Goal: Transaction & Acquisition: Purchase product/service

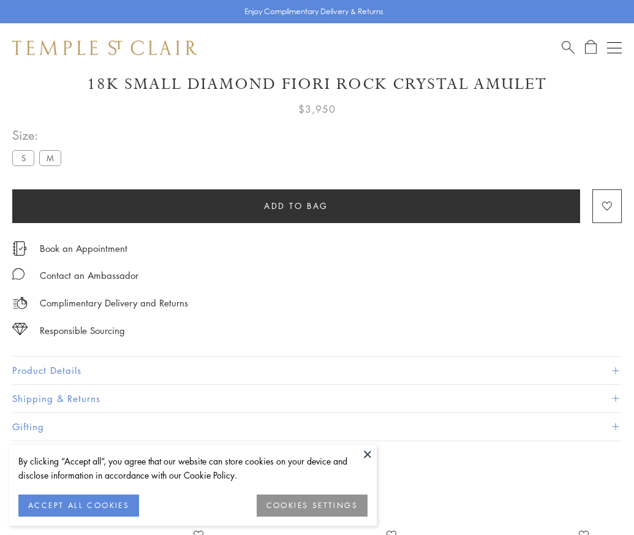
scroll to position [72, 0]
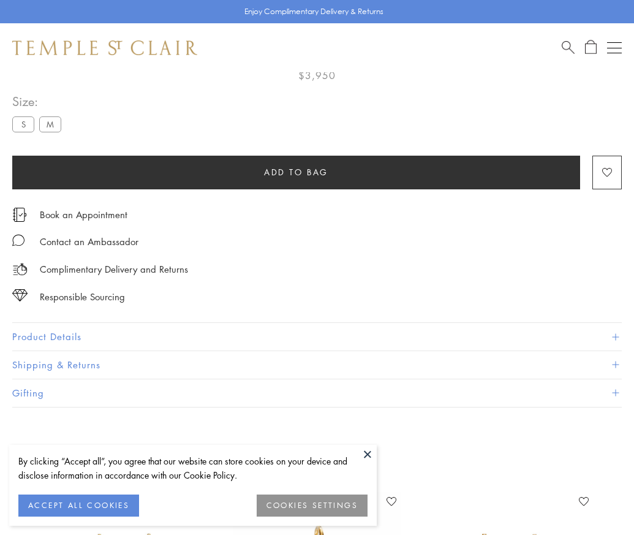
click at [296, 172] on span "Add to bag" at bounding box center [296, 171] width 64 height 13
